Goal: Information Seeking & Learning: Understand process/instructions

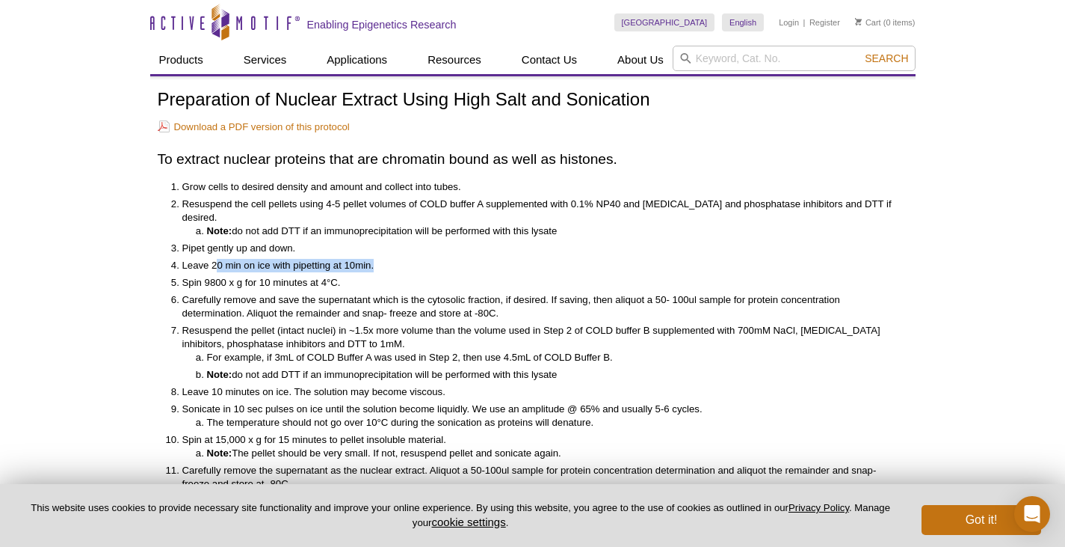
drag, startPoint x: 220, startPoint y: 247, endPoint x: 428, endPoint y: 248, distance: 207.9
click at [428, 259] on li "Leave 20 min on ice with pipetting at 10min." at bounding box center [537, 265] width 711 height 13
click at [509, 242] on li "Pipet gently up and down." at bounding box center [537, 248] width 711 height 13
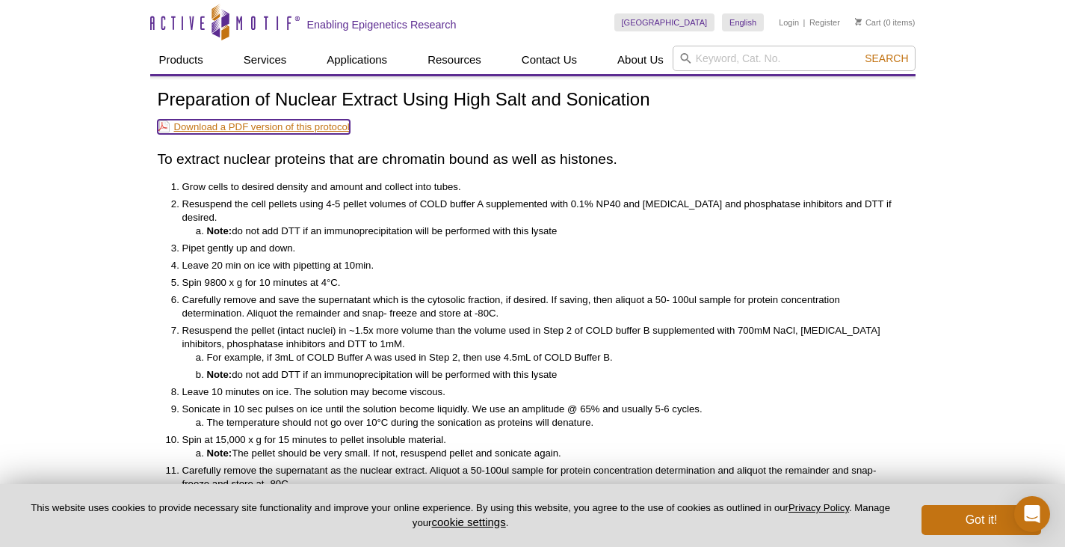
click at [308, 134] on link "Download a PDF version of this protocol" at bounding box center [254, 127] width 192 height 14
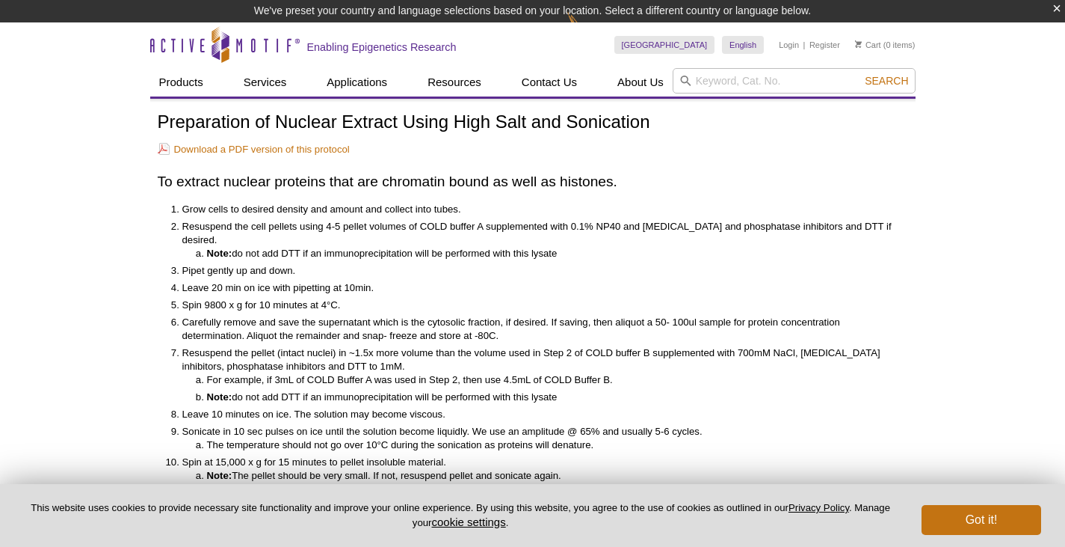
scroll to position [22, 0]
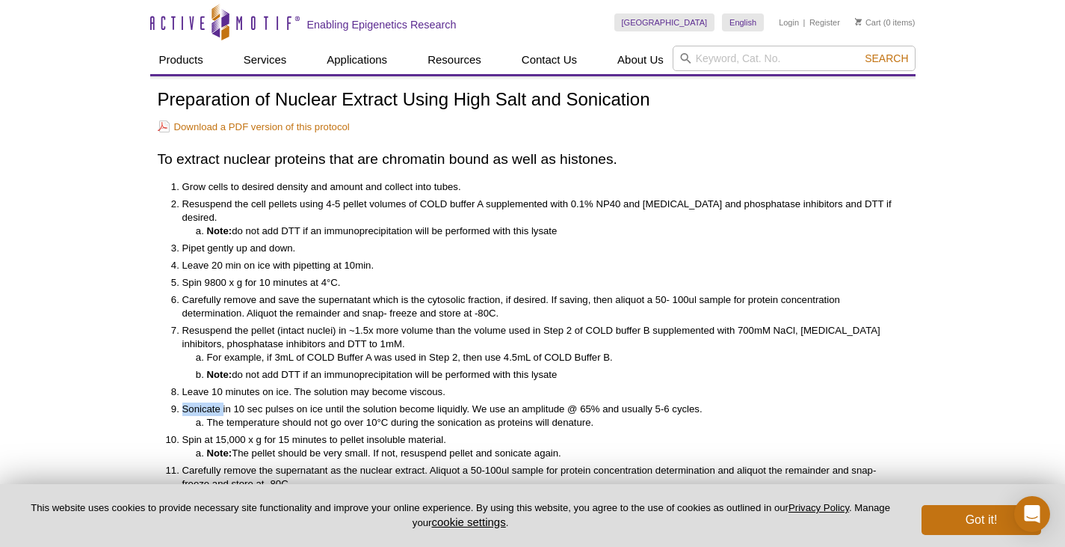
drag, startPoint x: 222, startPoint y: 397, endPoint x: 719, endPoint y: 391, distance: 496.5
click at [719, 402] on li "Sonicate in 10 sec pulses on ice until the solution become liquidly. We use an …" at bounding box center [537, 415] width 711 height 27
click at [702, 416] on li "The temperature should not go over 10°C during the sonication as proteins will …" at bounding box center [550, 422] width 686 height 13
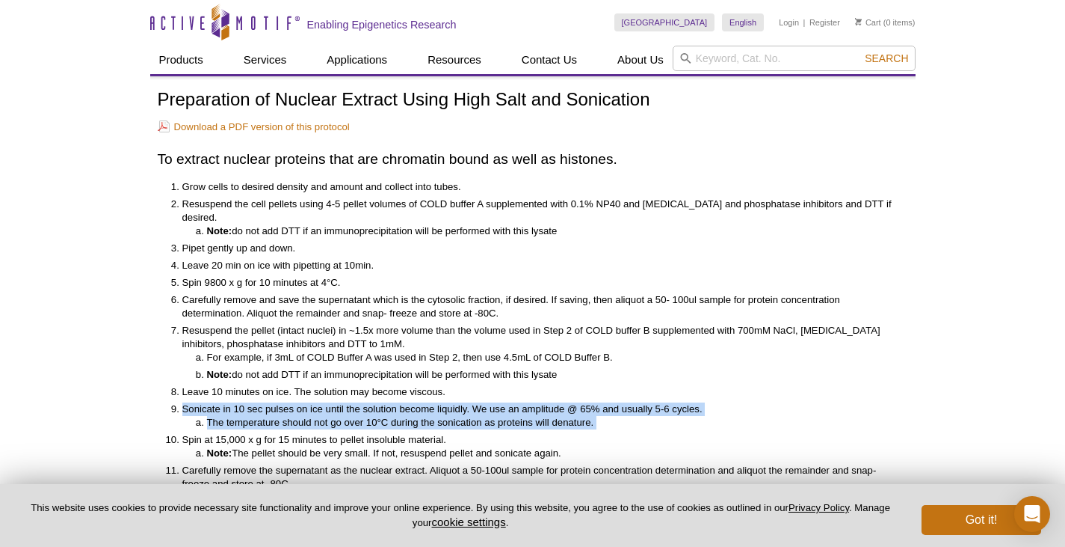
drag, startPoint x: 621, startPoint y: 416, endPoint x: 45, endPoint y: 399, distance: 576.0
click at [45, 399] on div "Active Motif Logo Enabling Epigenetics Research 0 Search Skip to content Active…" at bounding box center [532, 404] width 1065 height 808
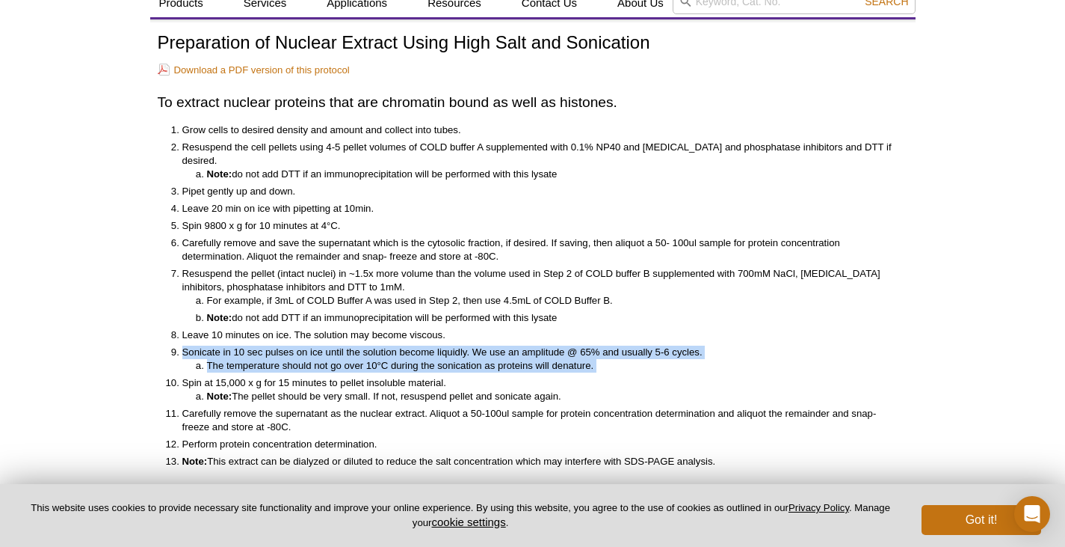
scroll to position [75, 0]
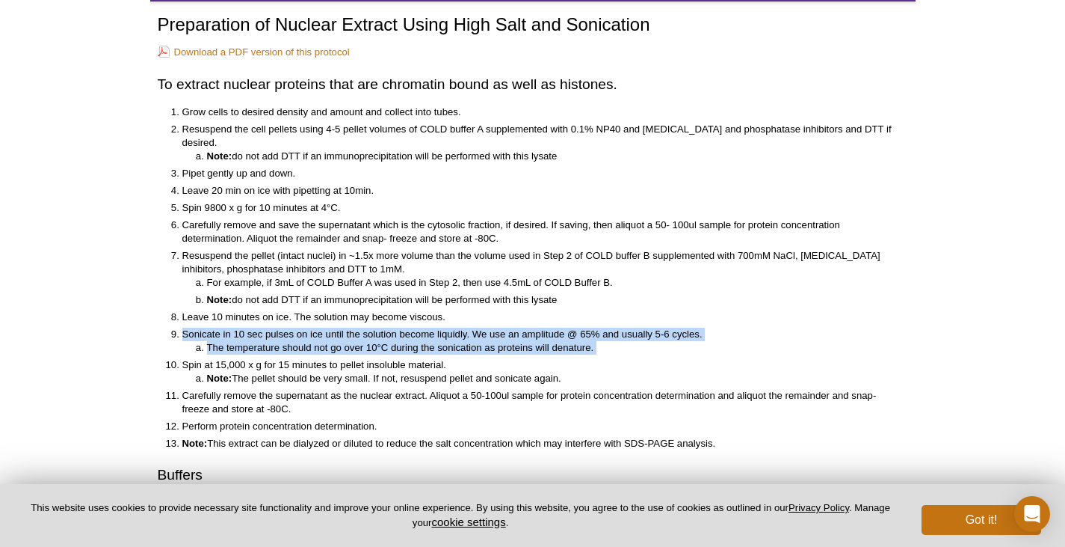
click at [338, 358] on li "Spin at 15,000 x g for 15 minutes to pellet insoluble material. Note: The pelle…" at bounding box center [537, 371] width 711 height 27
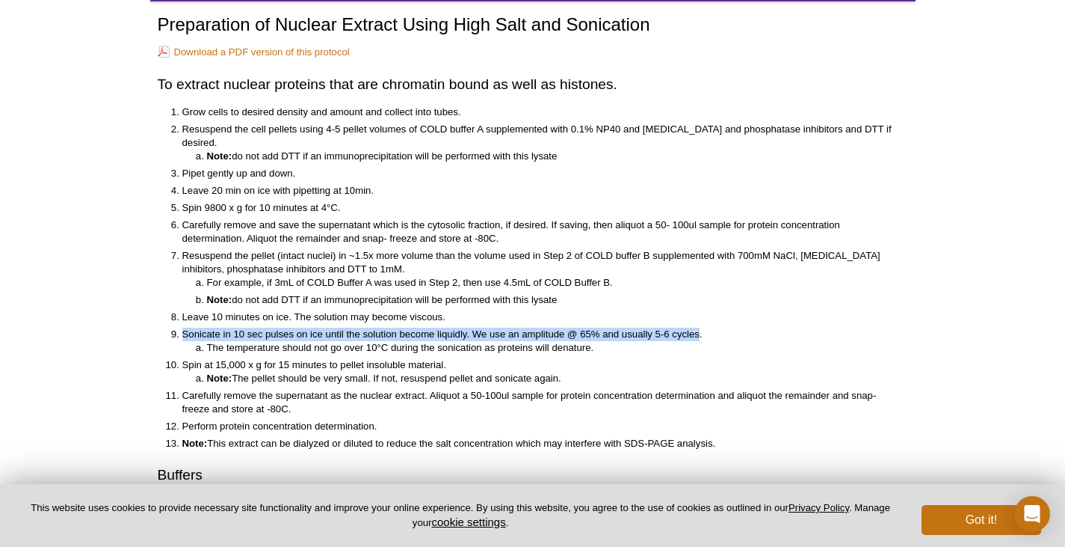
drag, startPoint x: 183, startPoint y: 318, endPoint x: 701, endPoint y: 321, distance: 518.2
click at [701, 327] on li "Sonicate in 10 sec pulses on ice until the solution become liquidly. We use an …" at bounding box center [537, 340] width 711 height 27
copy li "Sonicate in 10 sec pulses on ice until the solution become liquidly. We use an …"
